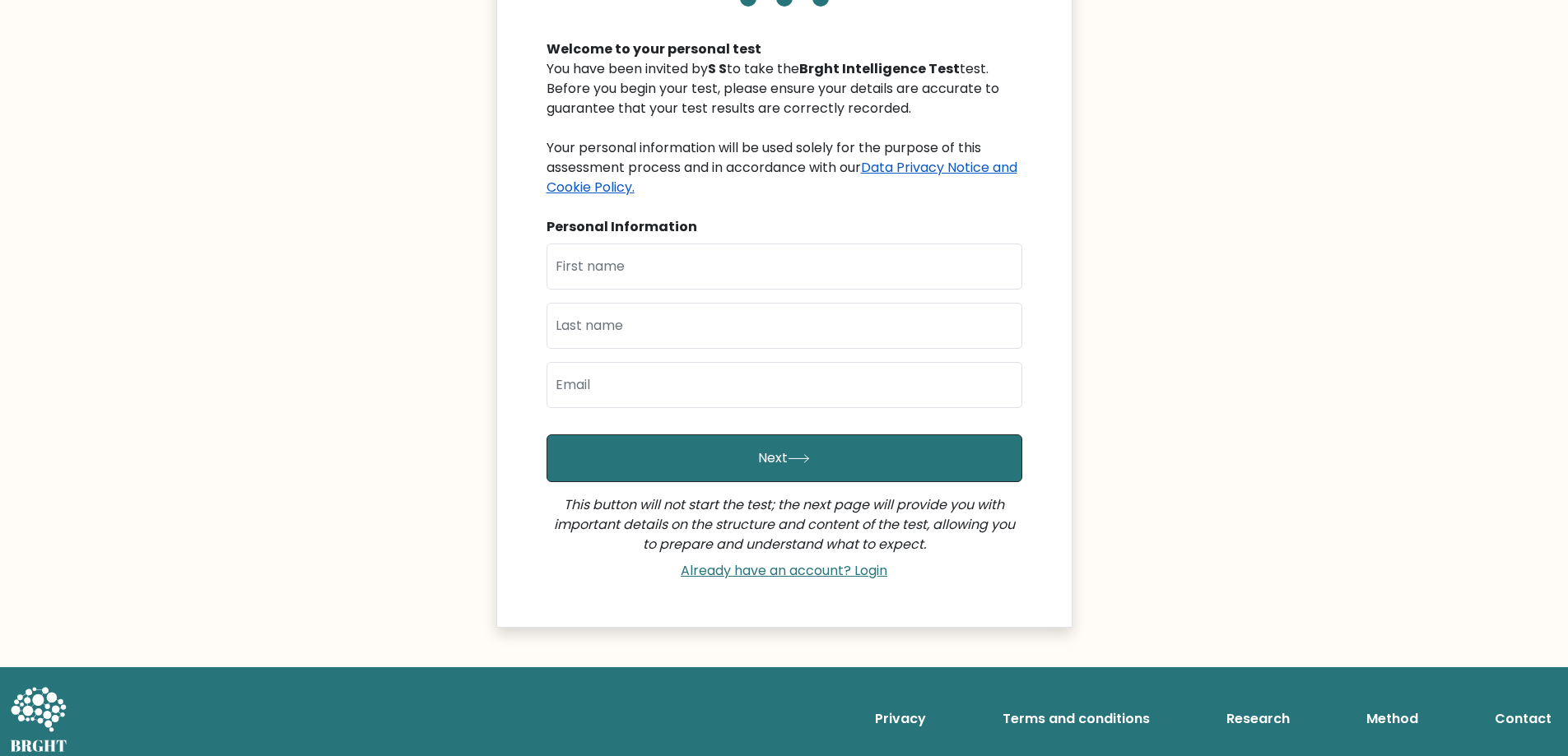
scroll to position [158, 0]
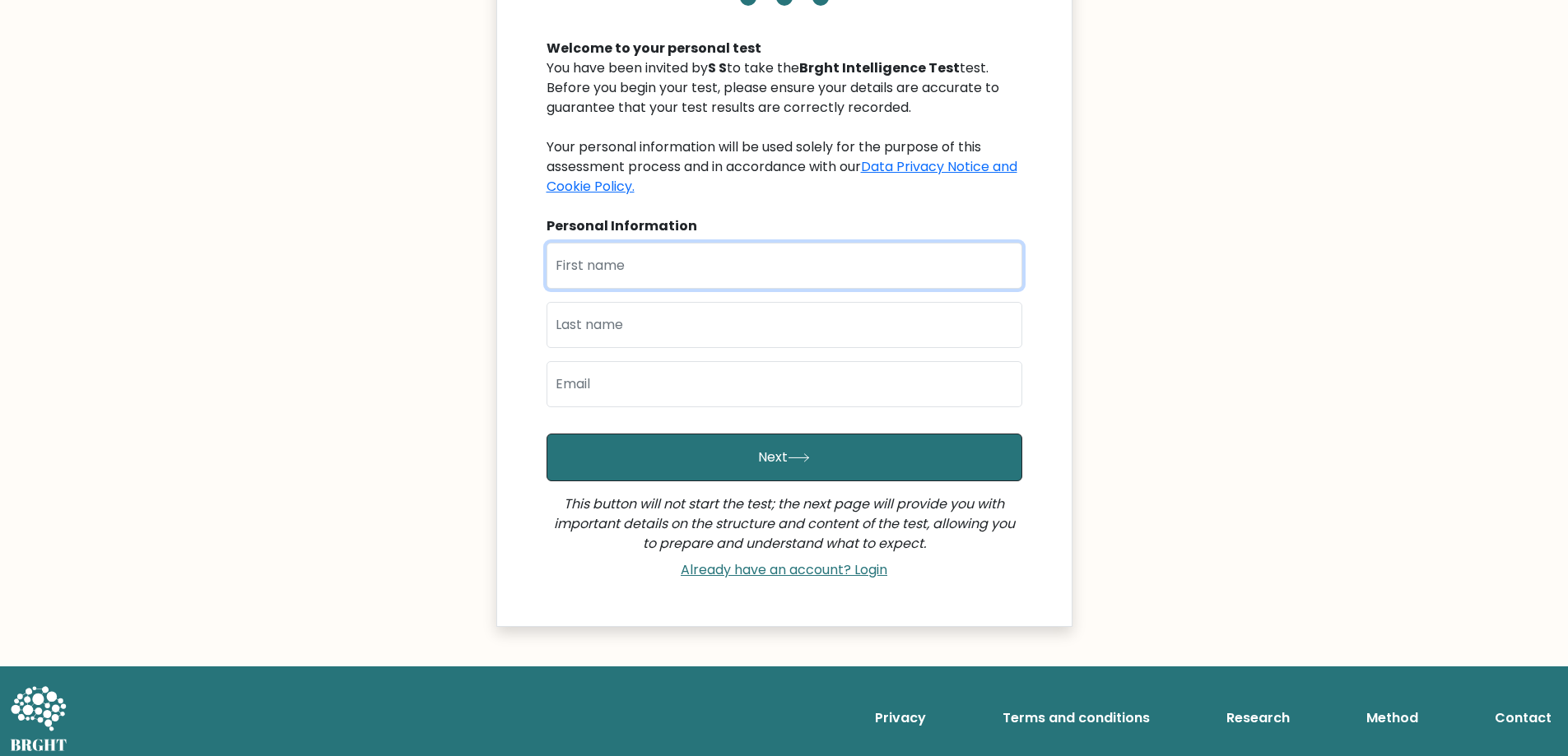
click at [829, 281] on input "text" at bounding box center [784, 265] width 476 height 46
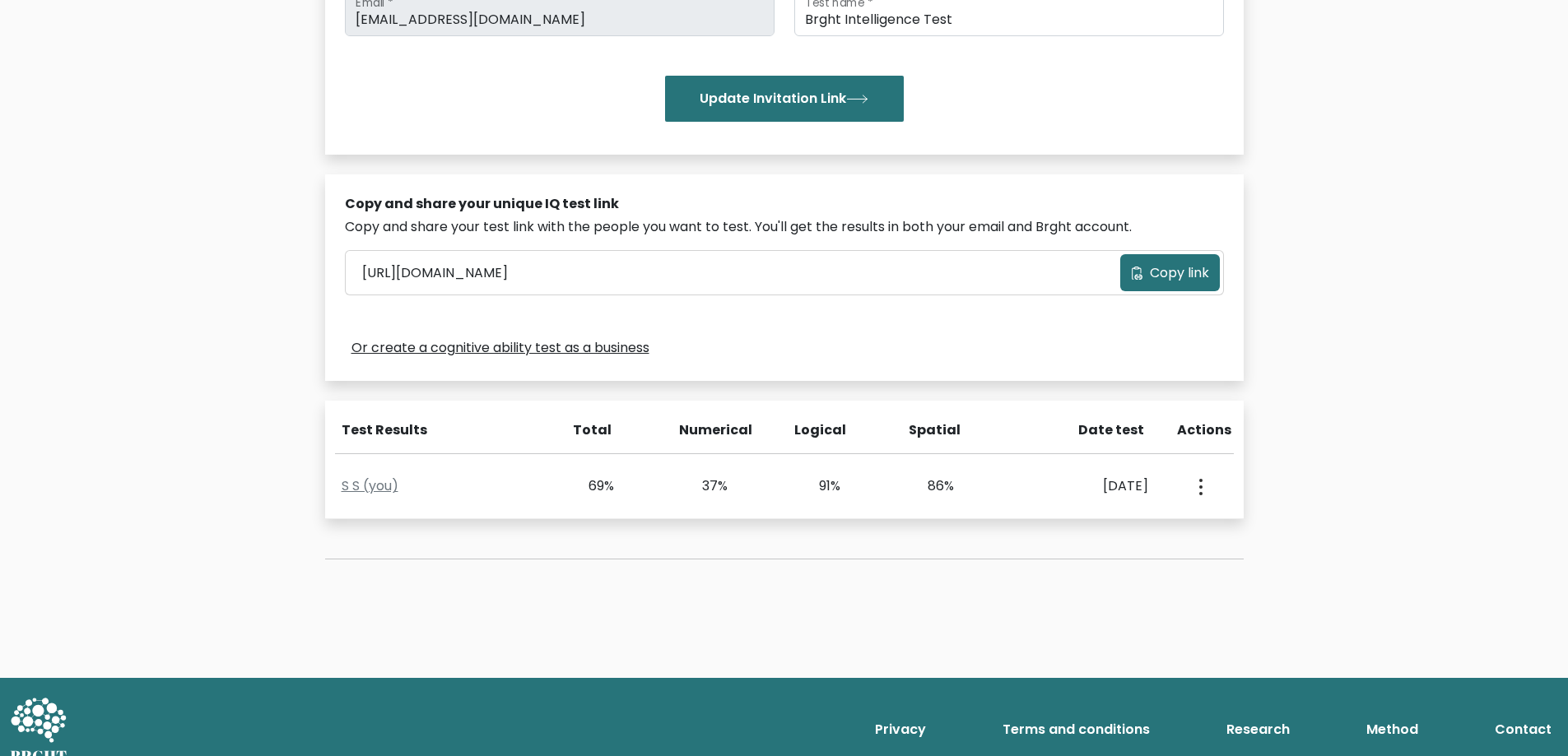
scroll to position [368, 0]
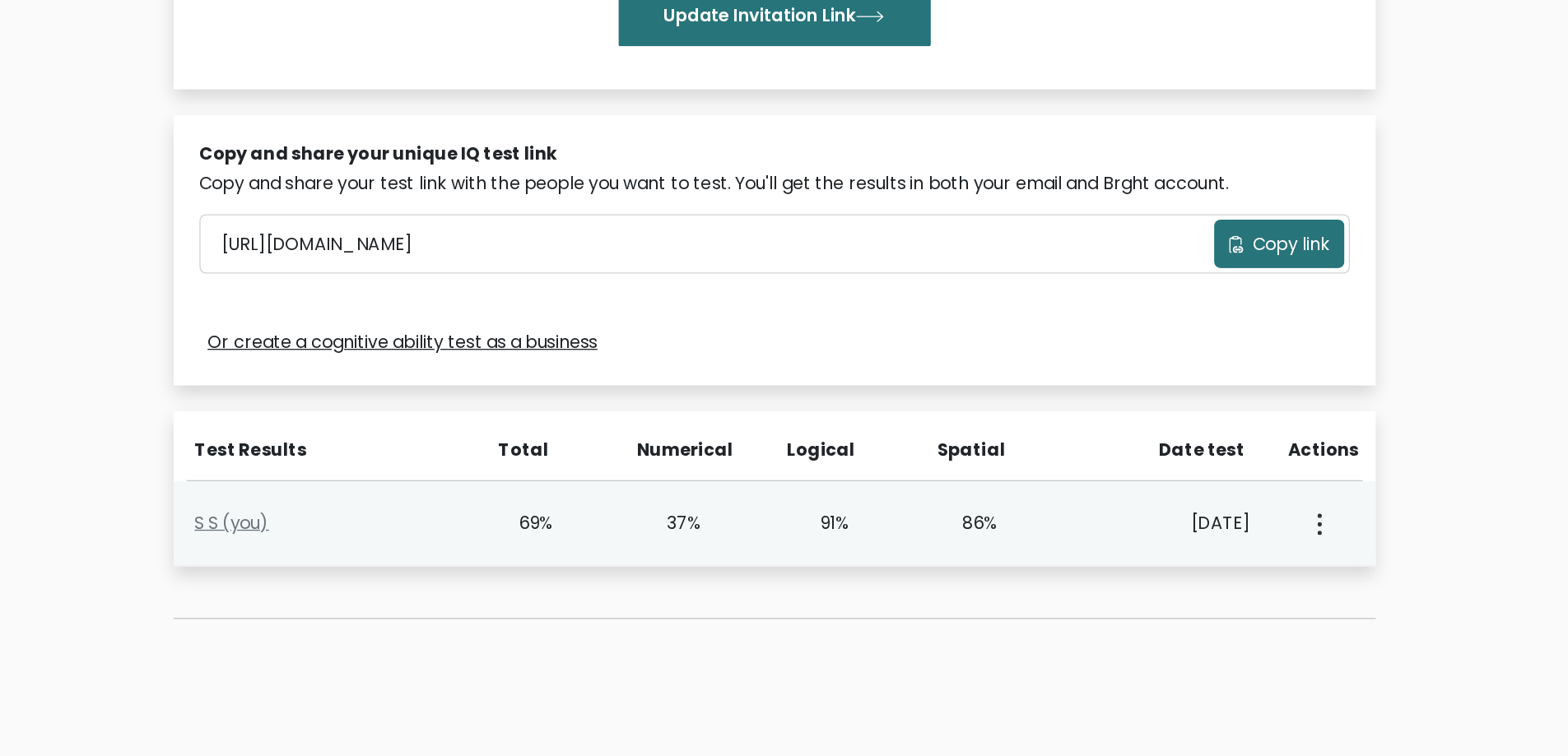
click at [1201, 458] on circle "button" at bounding box center [1202, 458] width 4 height 4
click at [1236, 506] on link "View Profile" at bounding box center [1258, 512] width 130 height 26
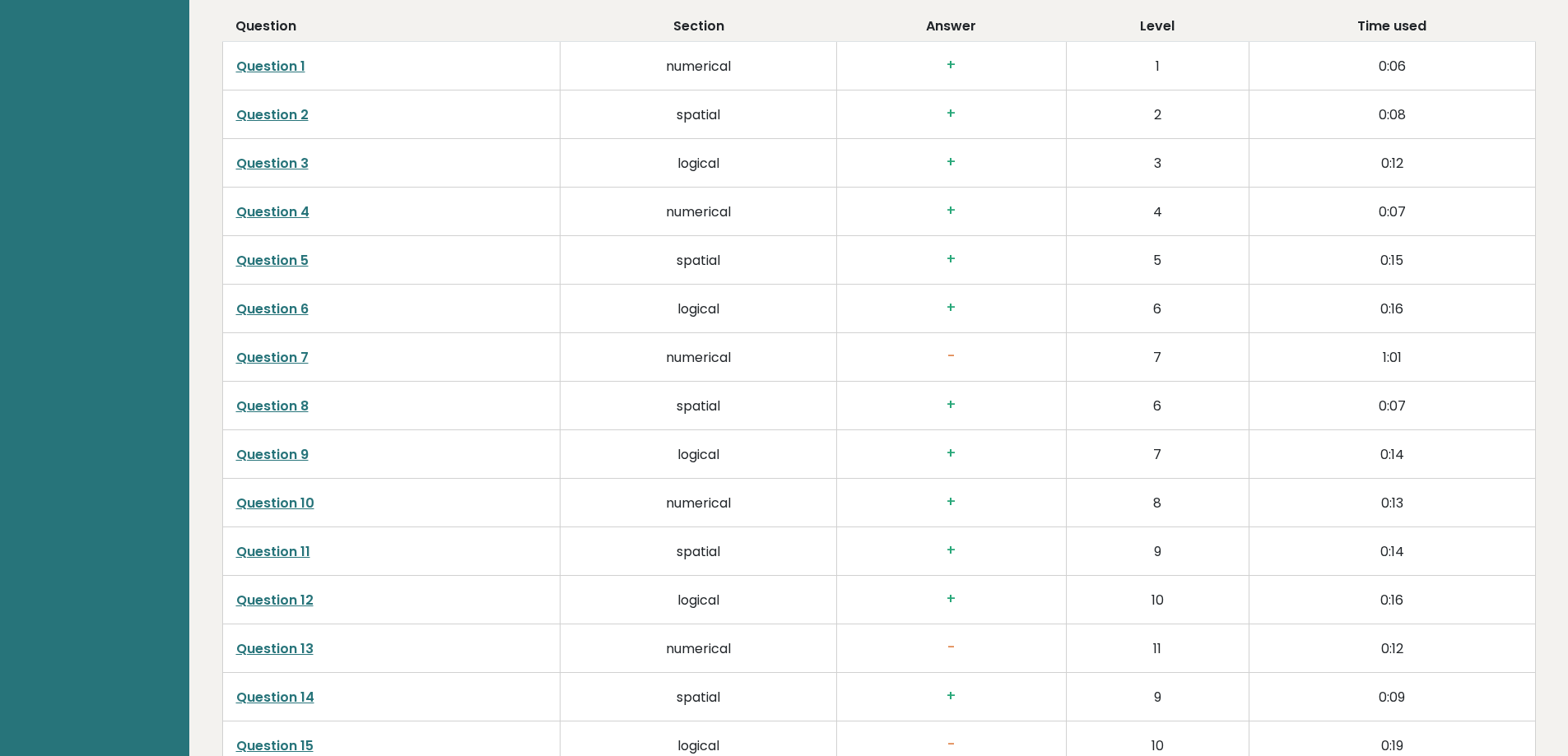
scroll to position [2721, 0]
